Goal: Information Seeking & Learning: Learn about a topic

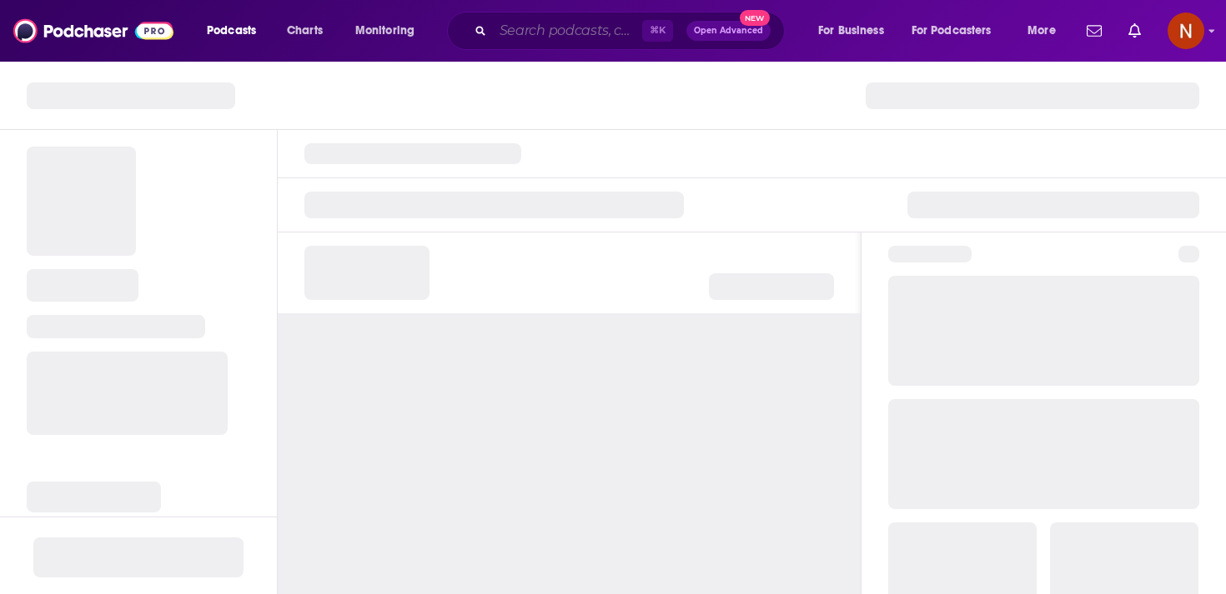
click at [533, 33] on input "Search podcasts, credits, & more..." at bounding box center [567, 31] width 149 height 27
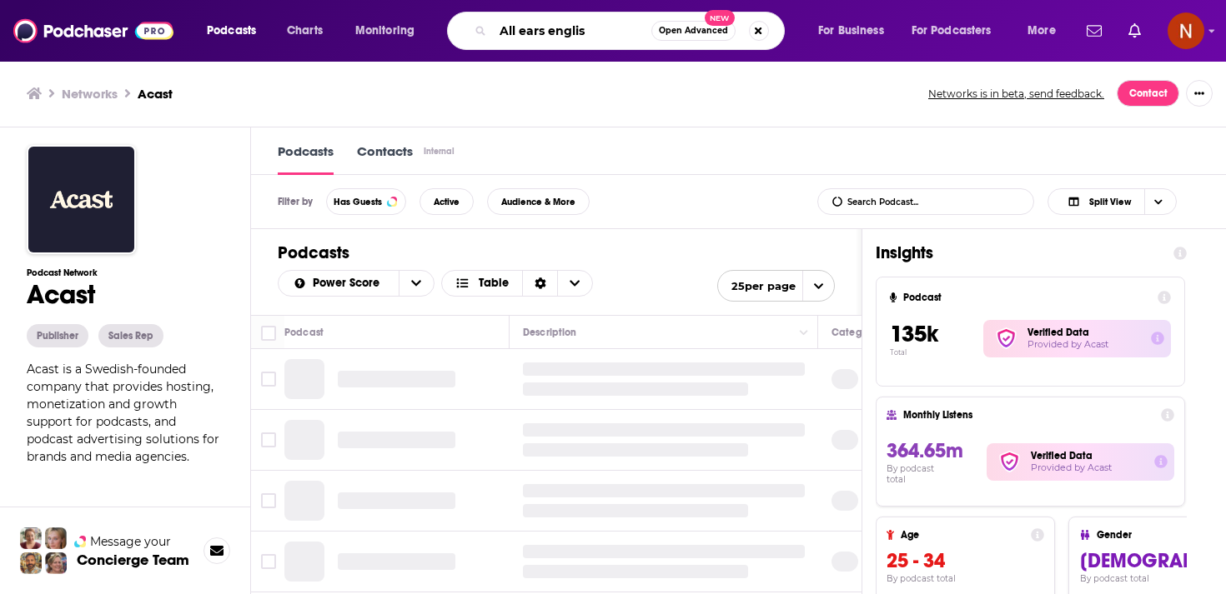
type input "All ears english"
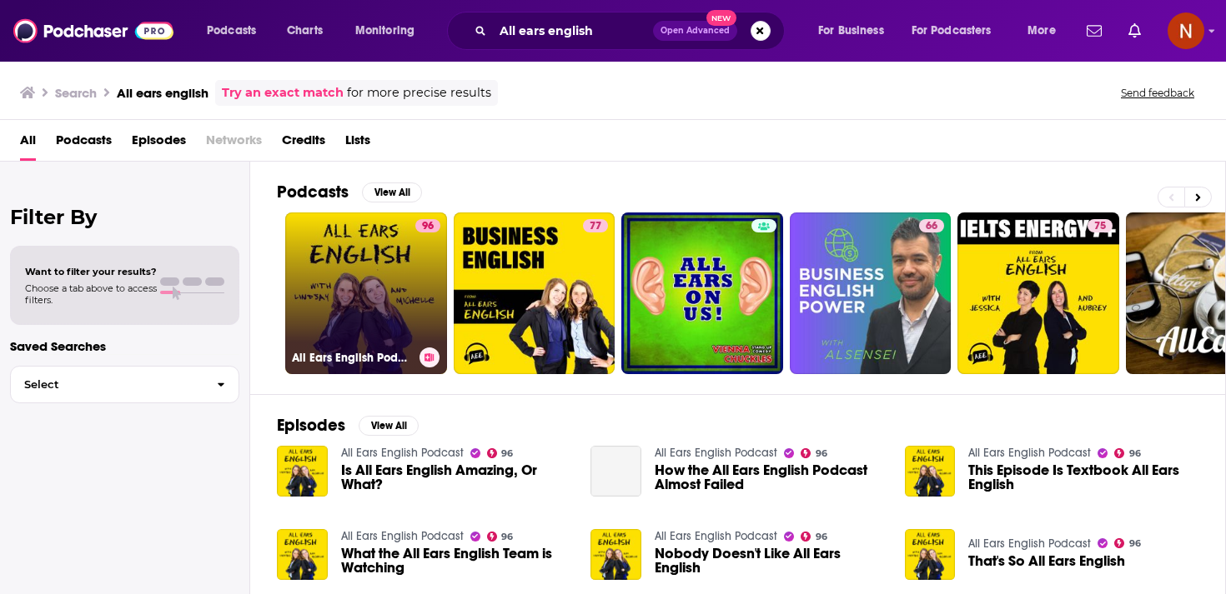
click at [409, 287] on link "96 All Ears English Podcast" at bounding box center [366, 294] width 162 height 162
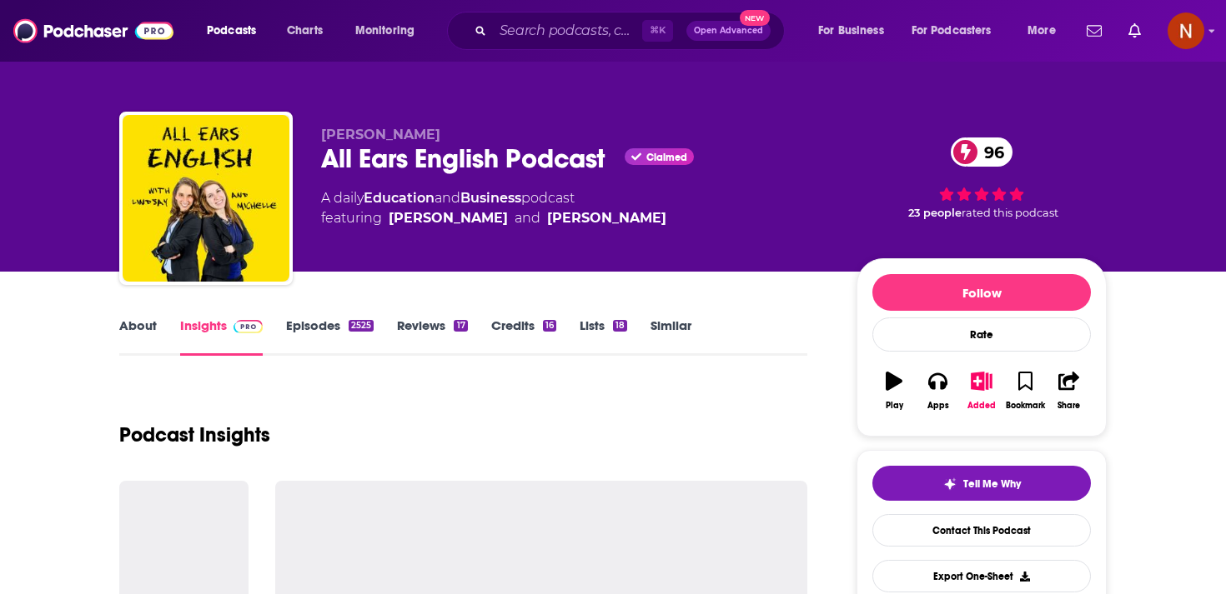
click at [436, 159] on div "All Ears English Podcast Claimed 96" at bounding box center [575, 159] width 509 height 33
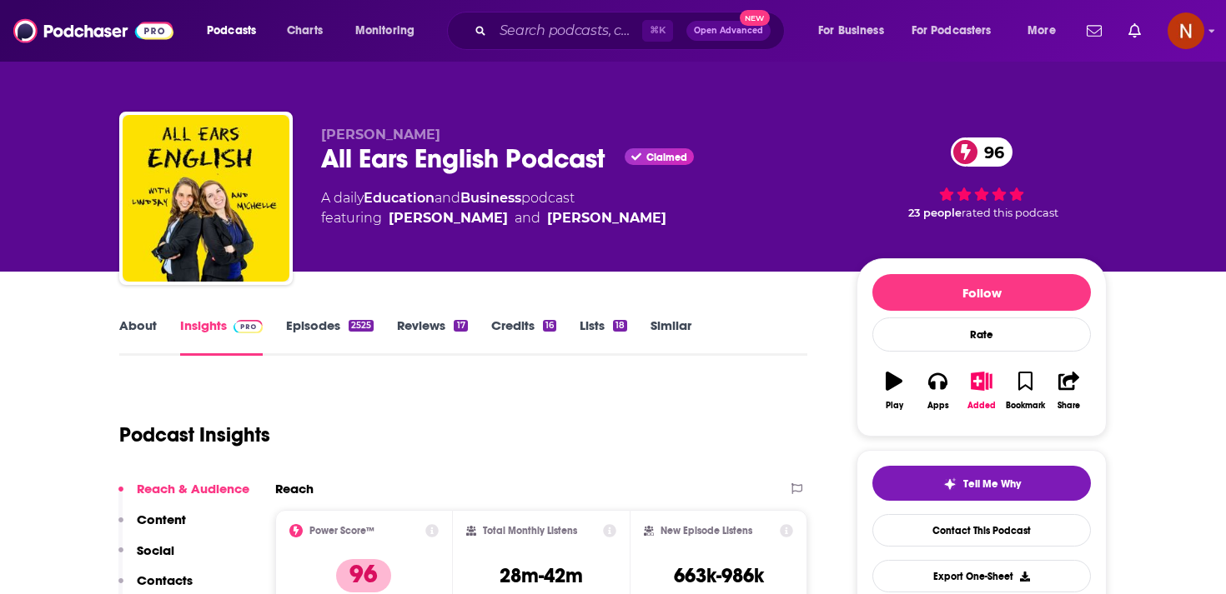
click at [420, 163] on div "All Ears English Podcast Claimed 96" at bounding box center [575, 159] width 509 height 33
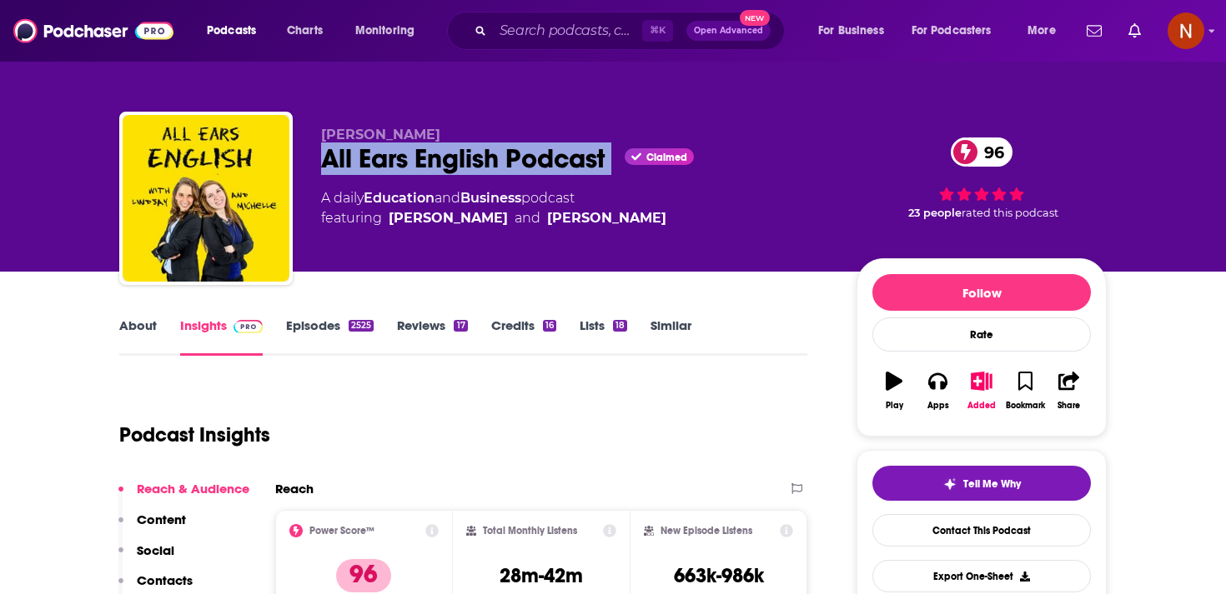
click at [420, 163] on div "All Ears English Podcast Claimed 96" at bounding box center [575, 159] width 509 height 33
copy div "All Ears English Podcast"
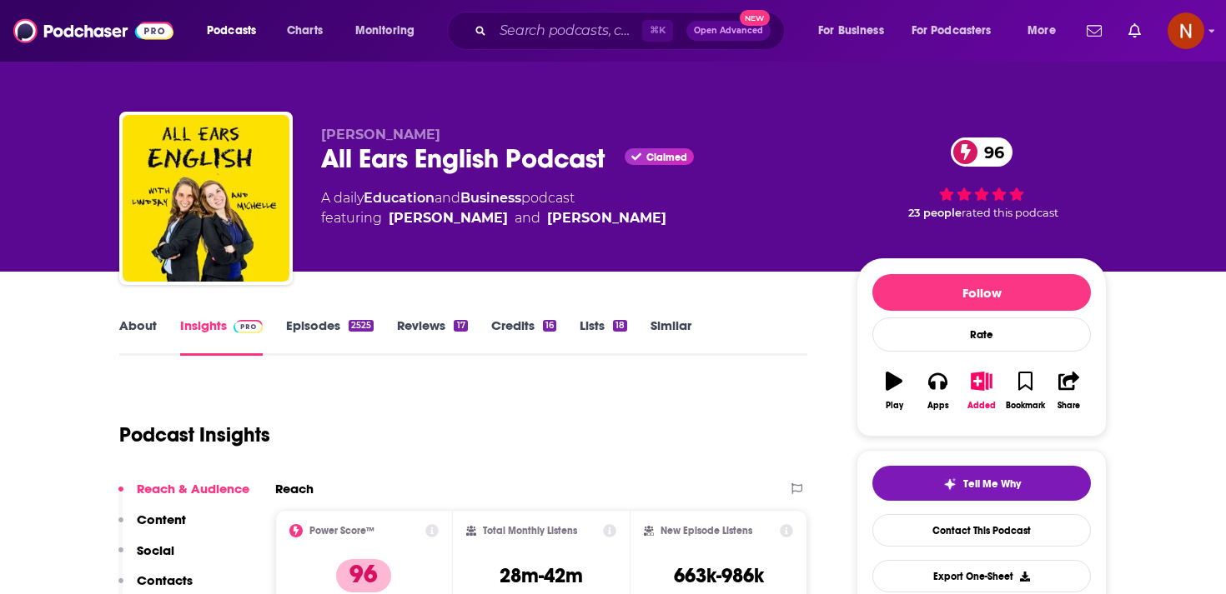
click at [344, 153] on div "All Ears English Podcast Claimed 96" at bounding box center [575, 159] width 509 height 33
drag, startPoint x: 324, startPoint y: 156, endPoint x: 496, endPoint y: 157, distance: 171.8
click at [496, 157] on div "All Ears English Podcast Claimed 96" at bounding box center [575, 159] width 509 height 33
copy h2 "All Ears English"
